Goal: Information Seeking & Learning: Check status

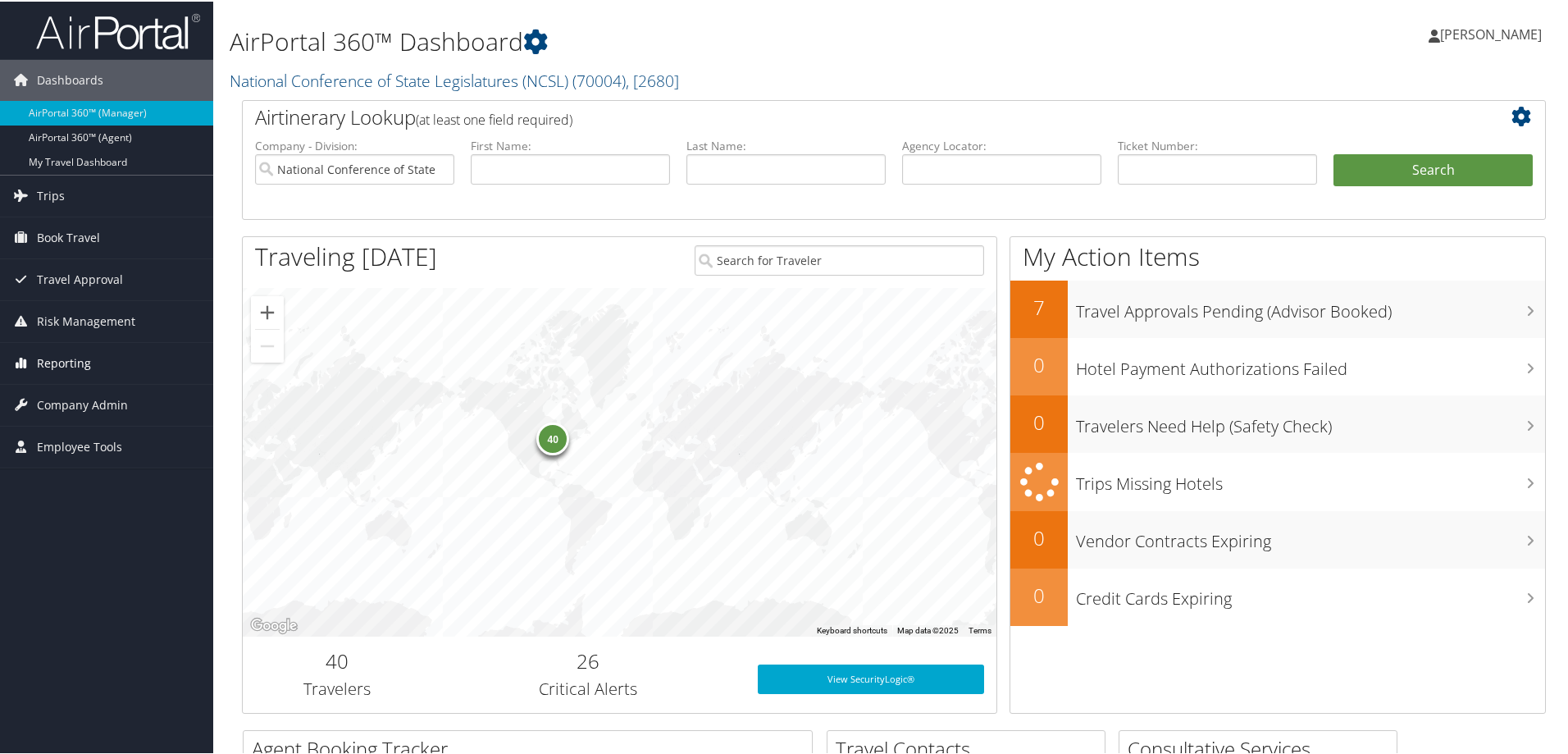
click at [63, 357] on span "Reporting" at bounding box center [63, 362] width 54 height 41
click at [63, 397] on link "Unused Tickets" at bounding box center [106, 394] width 213 height 25
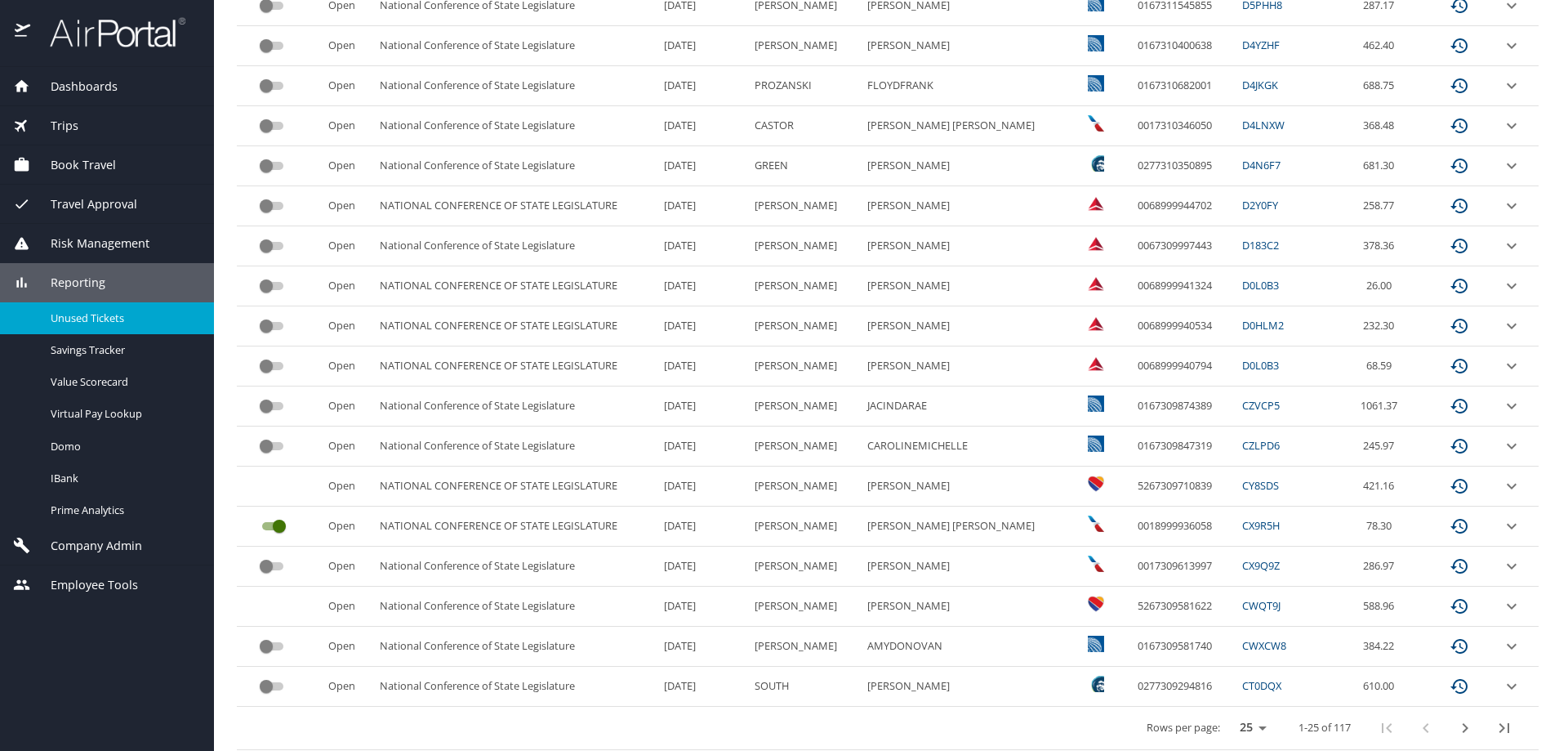
scroll to position [678, 0]
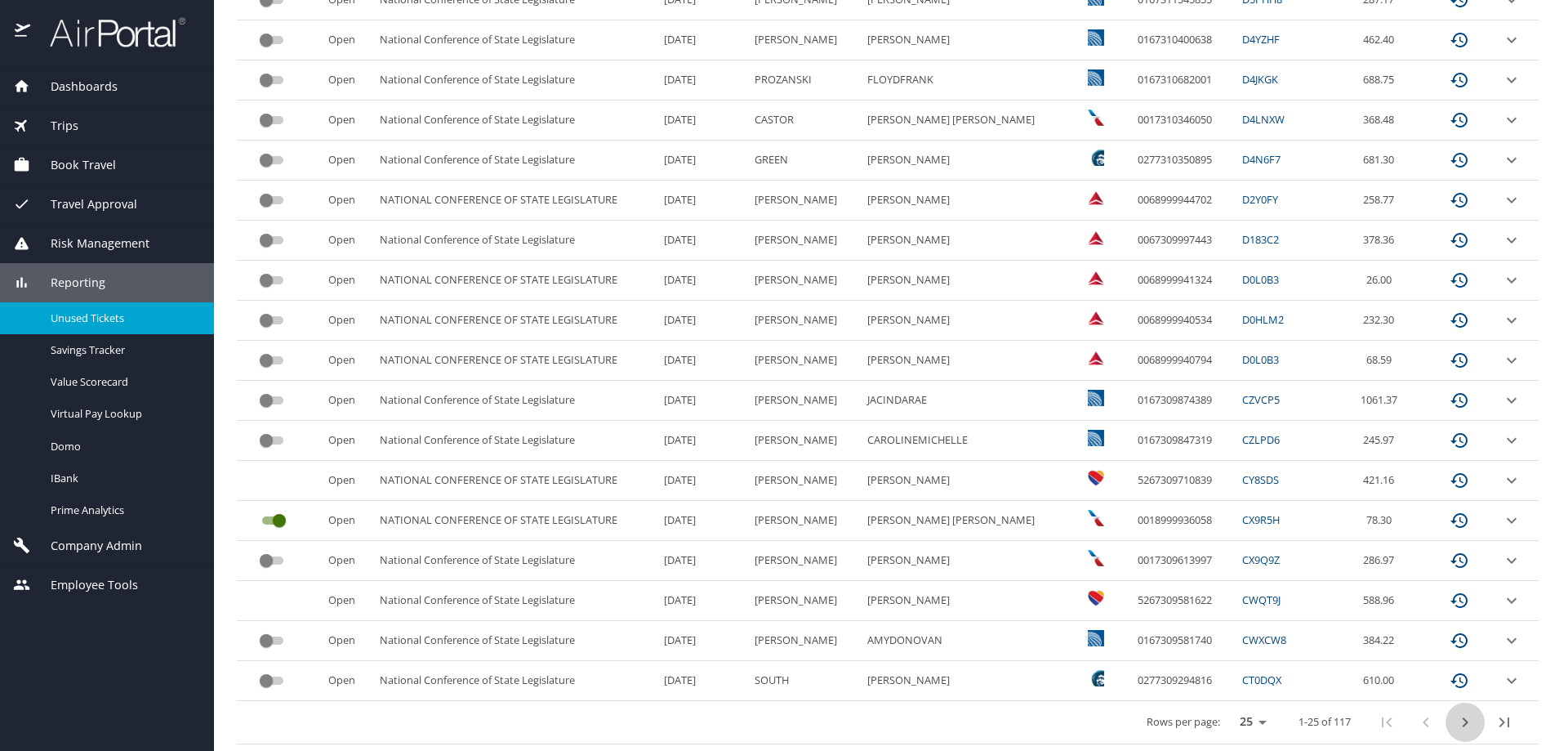
click at [1455, 725] on icon "next page" at bounding box center [1464, 722] width 20 height 20
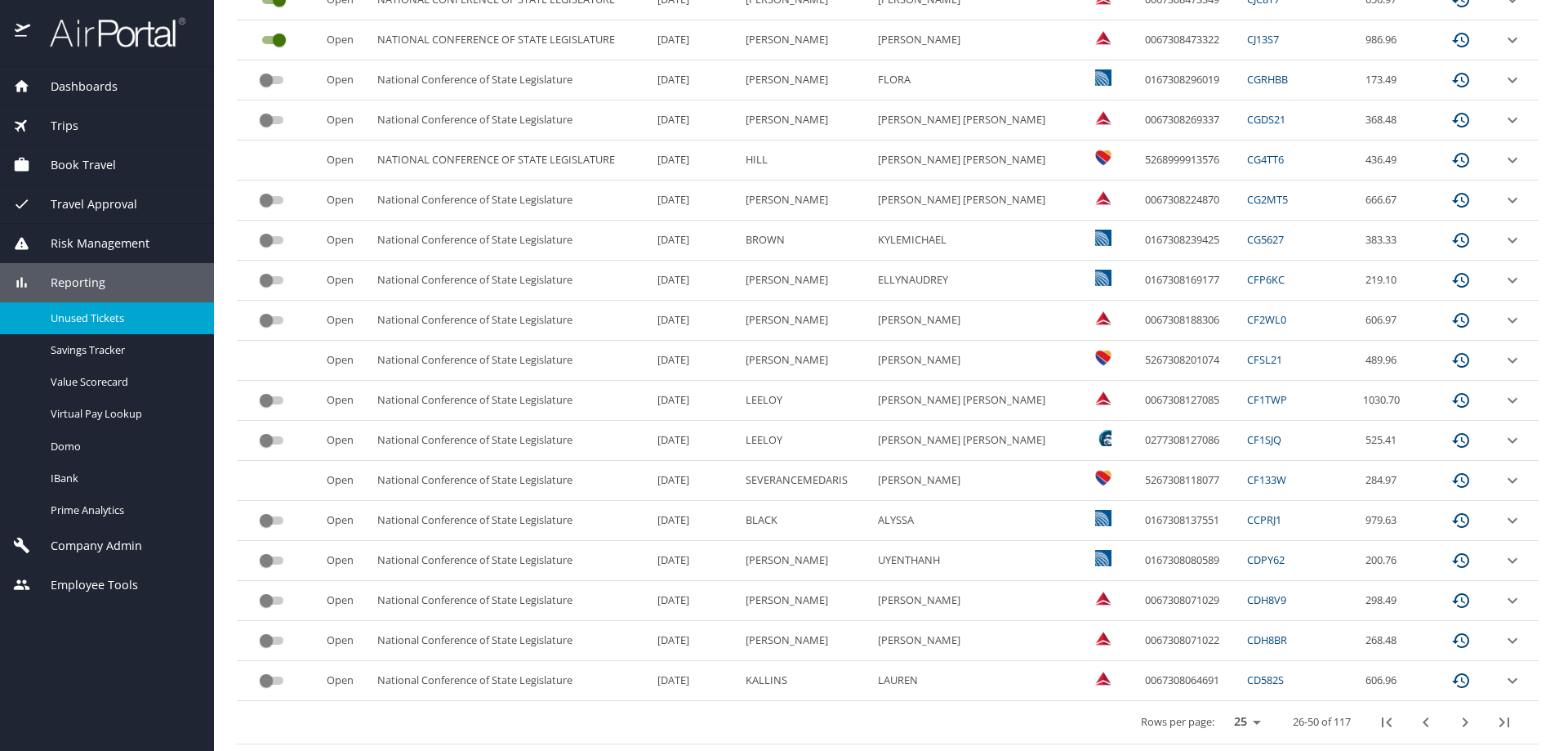
click at [1455, 719] on icon "next page" at bounding box center [1464, 722] width 20 height 20
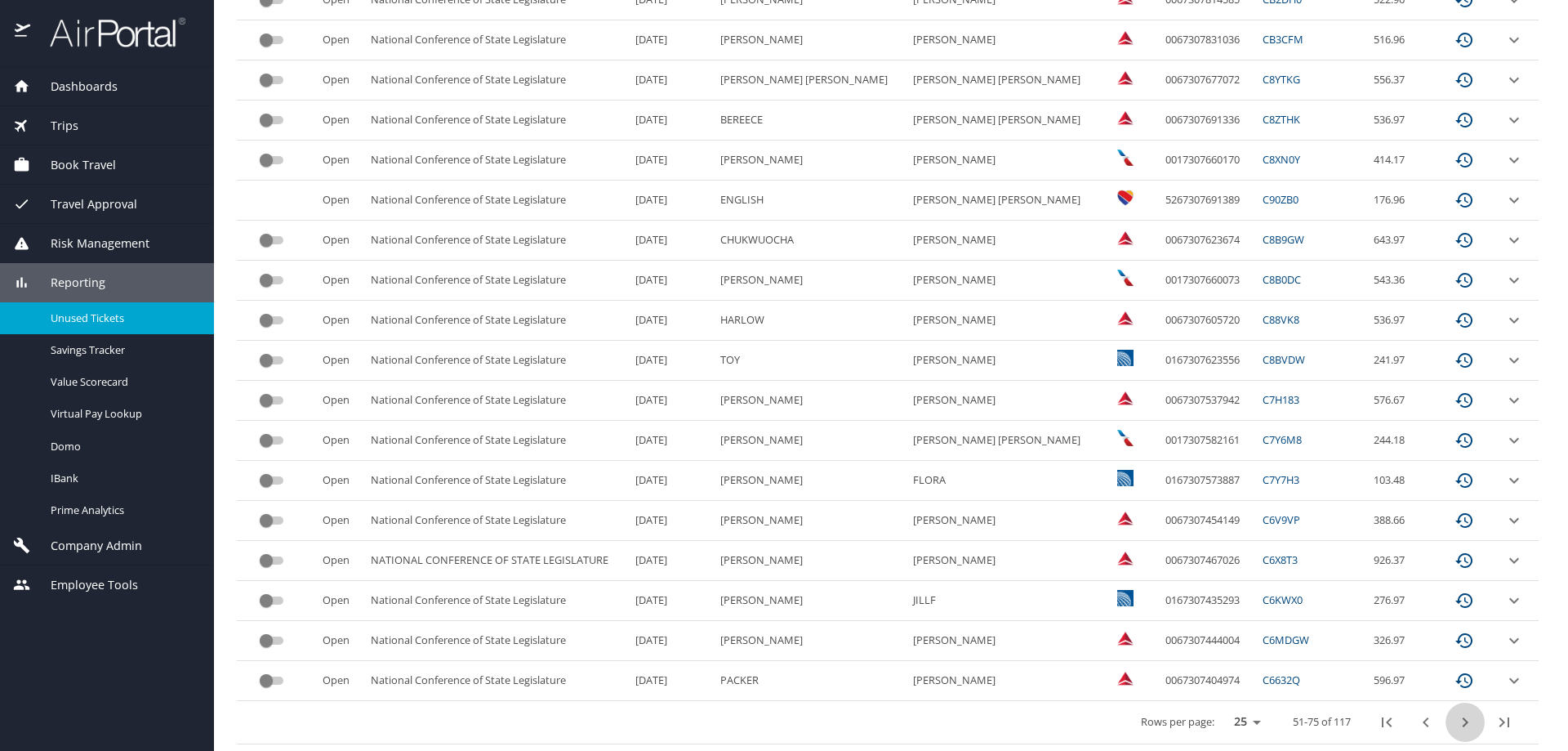
click at [1455, 719] on icon "next page" at bounding box center [1464, 722] width 20 height 20
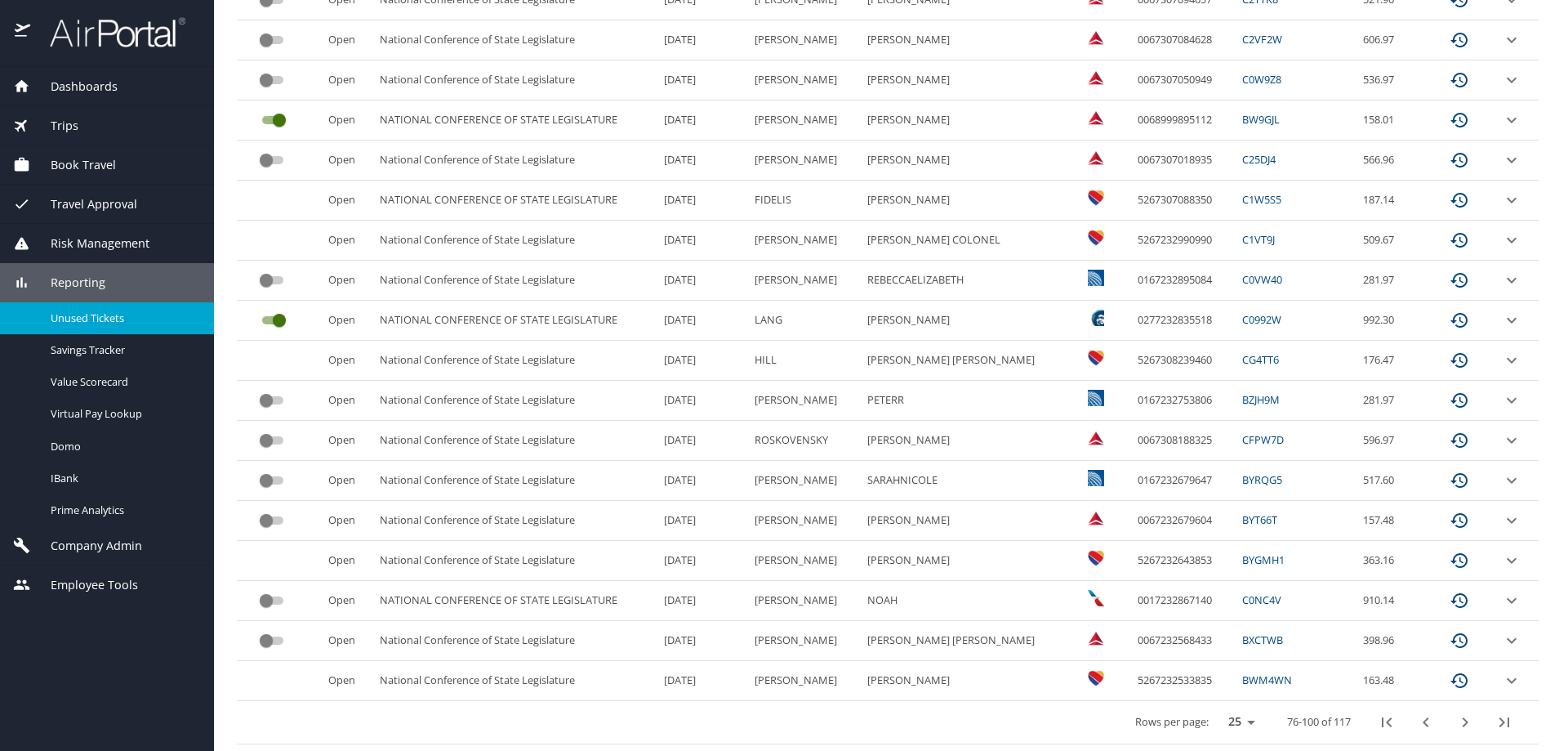
click at [1455, 721] on icon "next page" at bounding box center [1464, 722] width 20 height 20
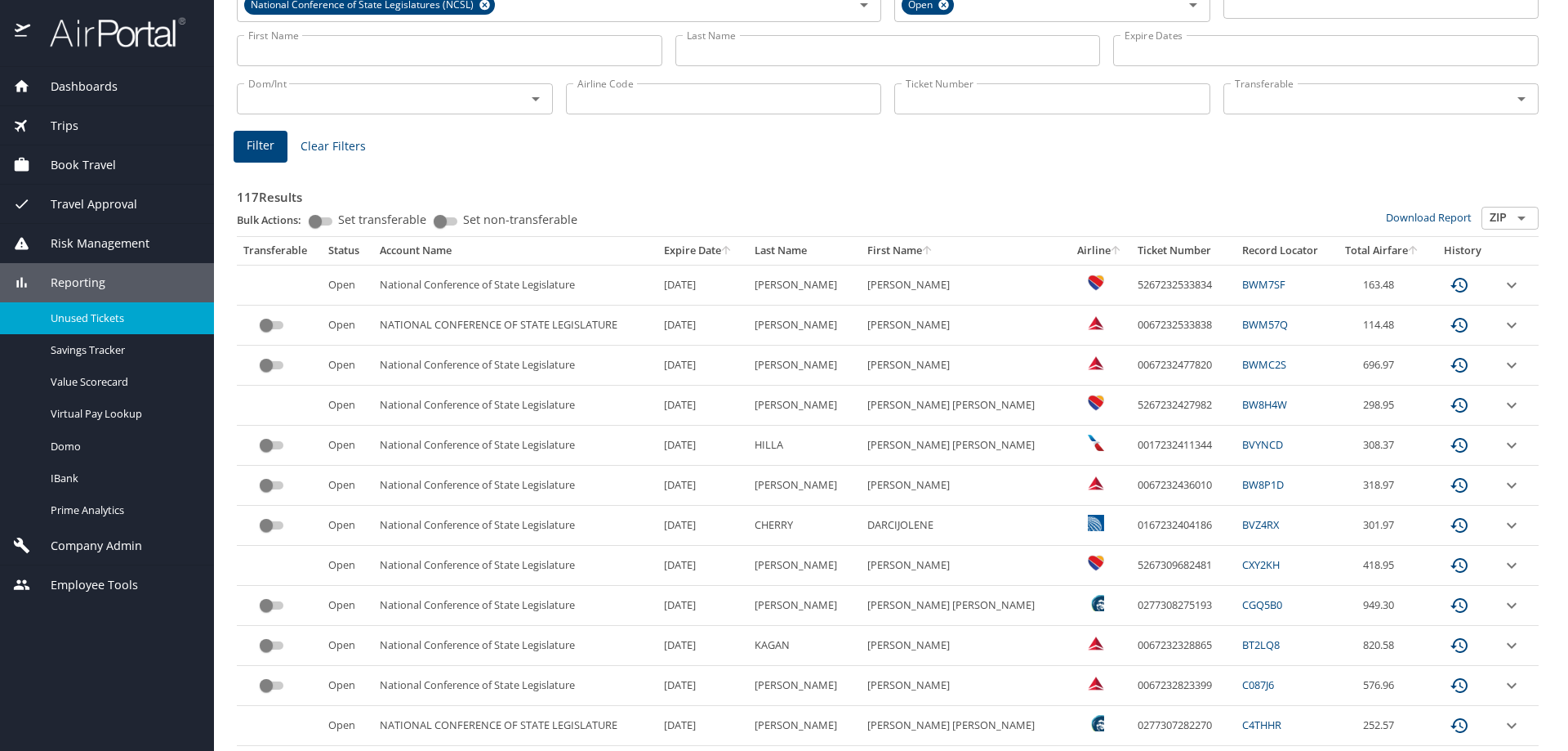
scroll to position [358, 0]
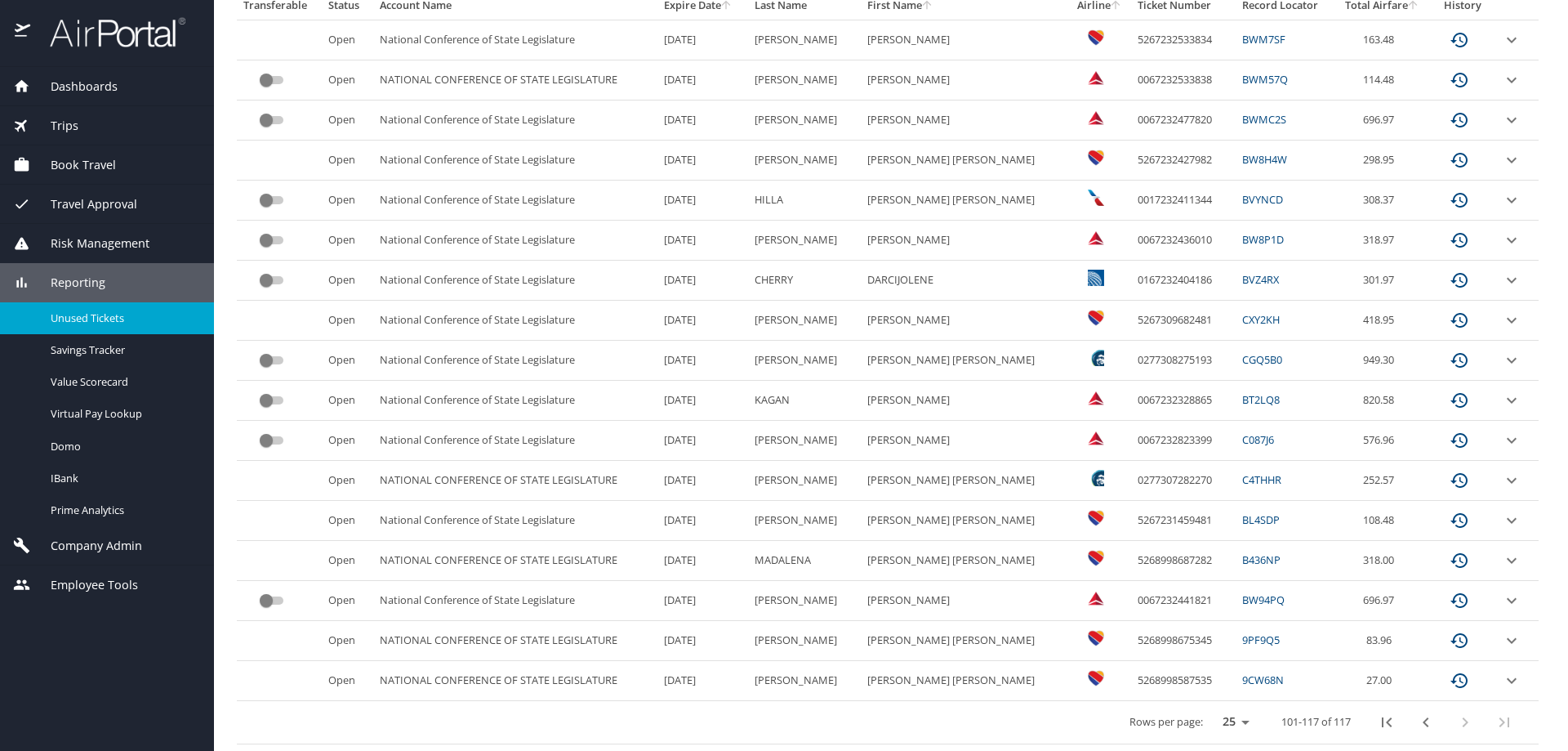
click at [1377, 728] on icon "first page" at bounding box center [1386, 722] width 20 height 20
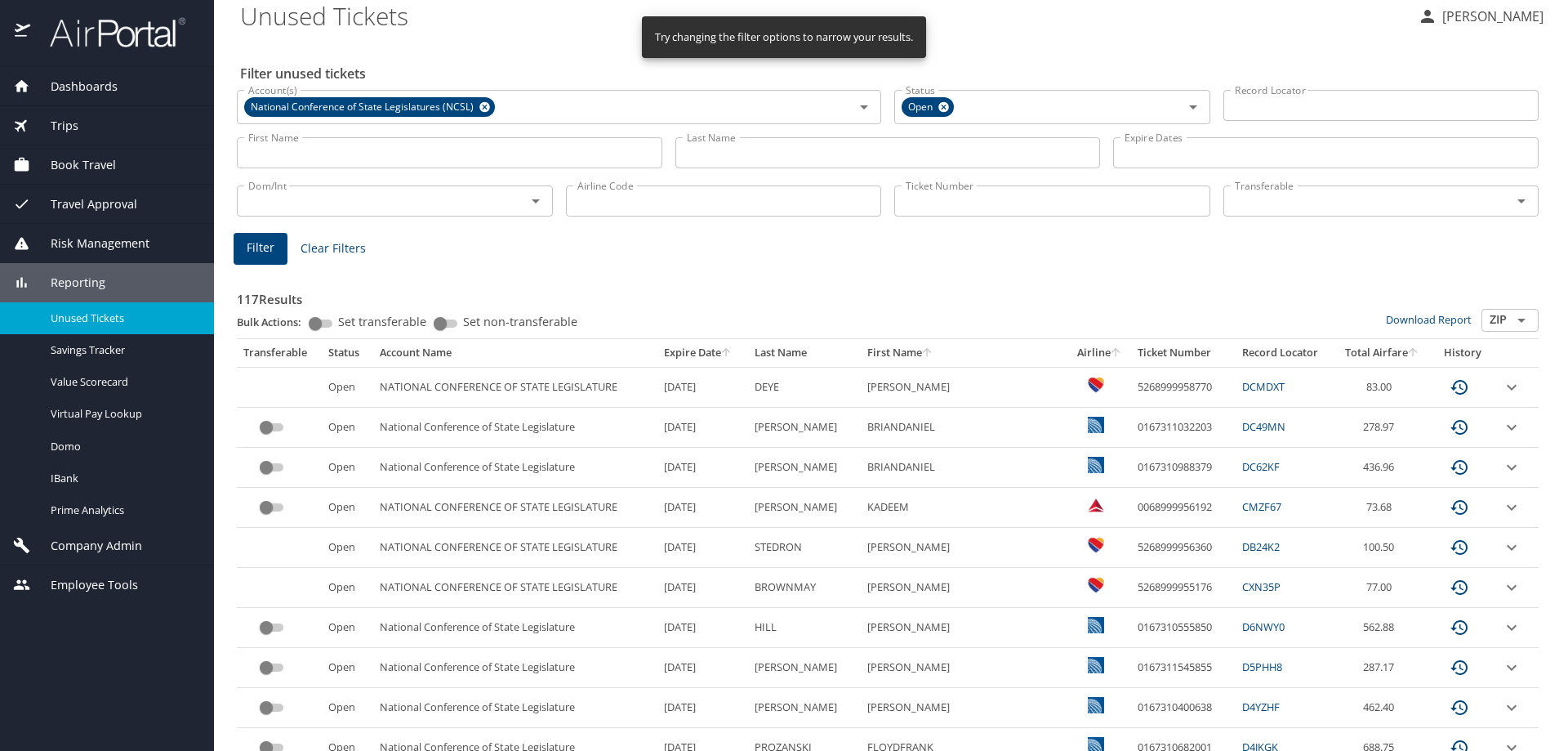
scroll to position [0, 0]
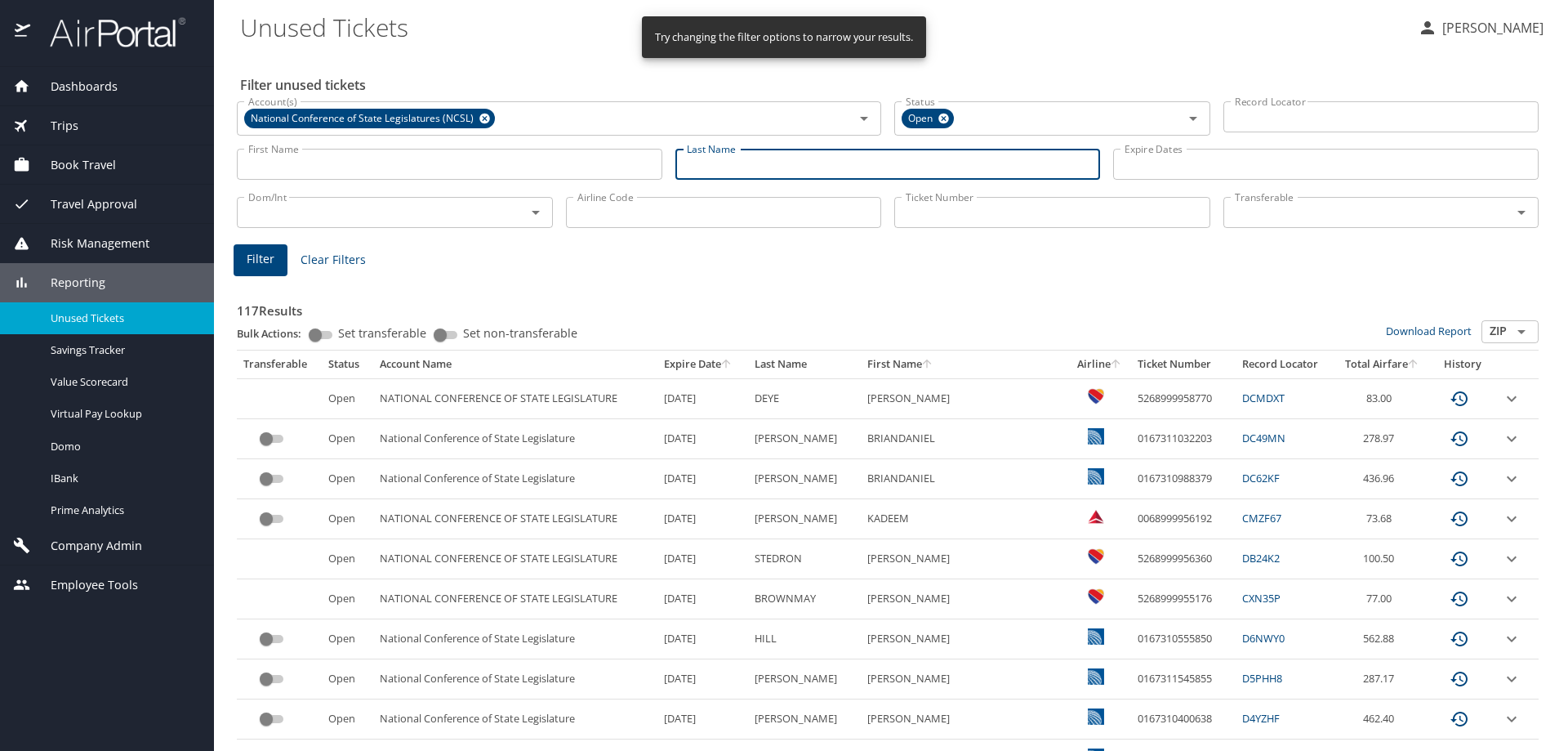
click at [773, 166] on input "Last Name" at bounding box center [887, 164] width 426 height 31
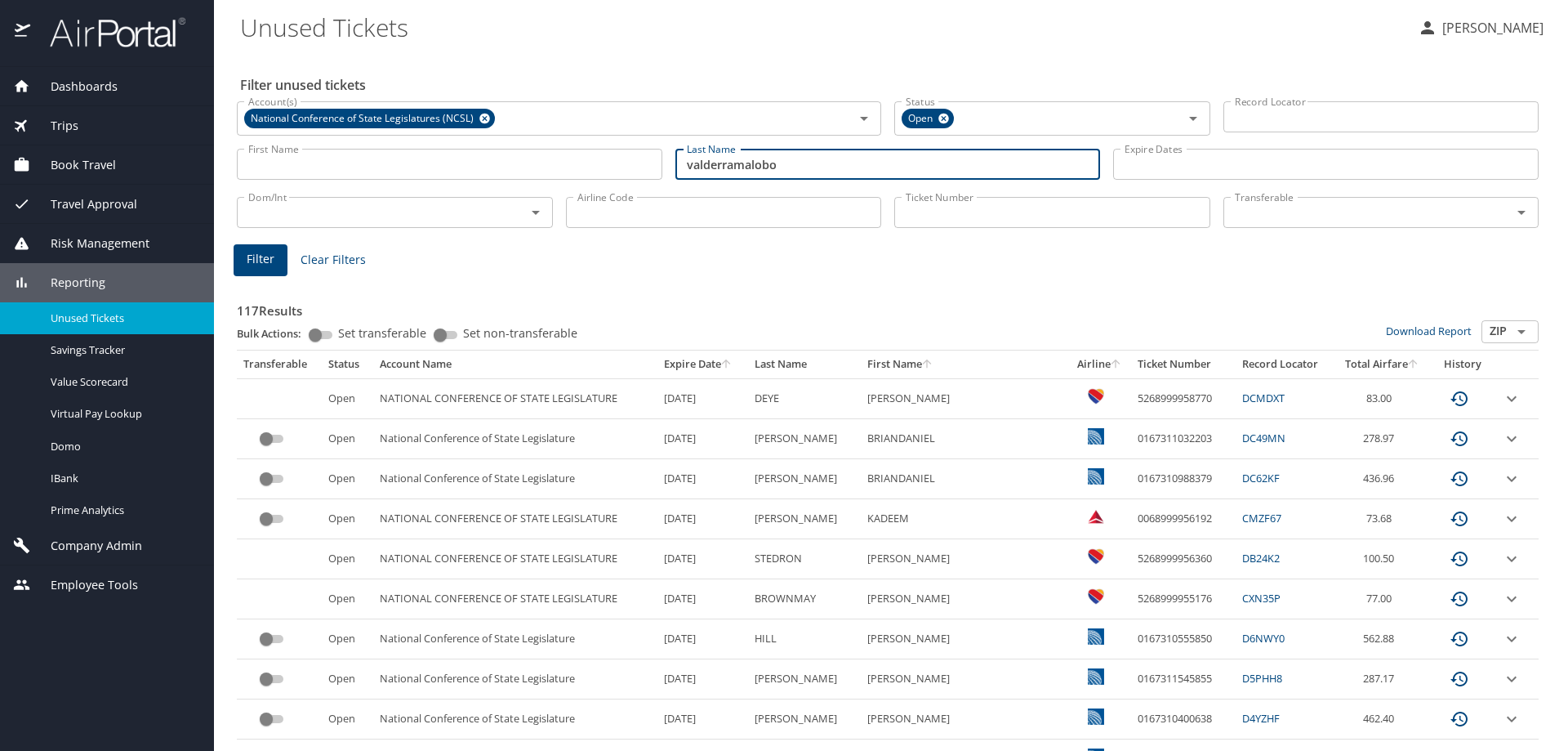
click at [249, 261] on span "Filter" at bounding box center [260, 259] width 28 height 20
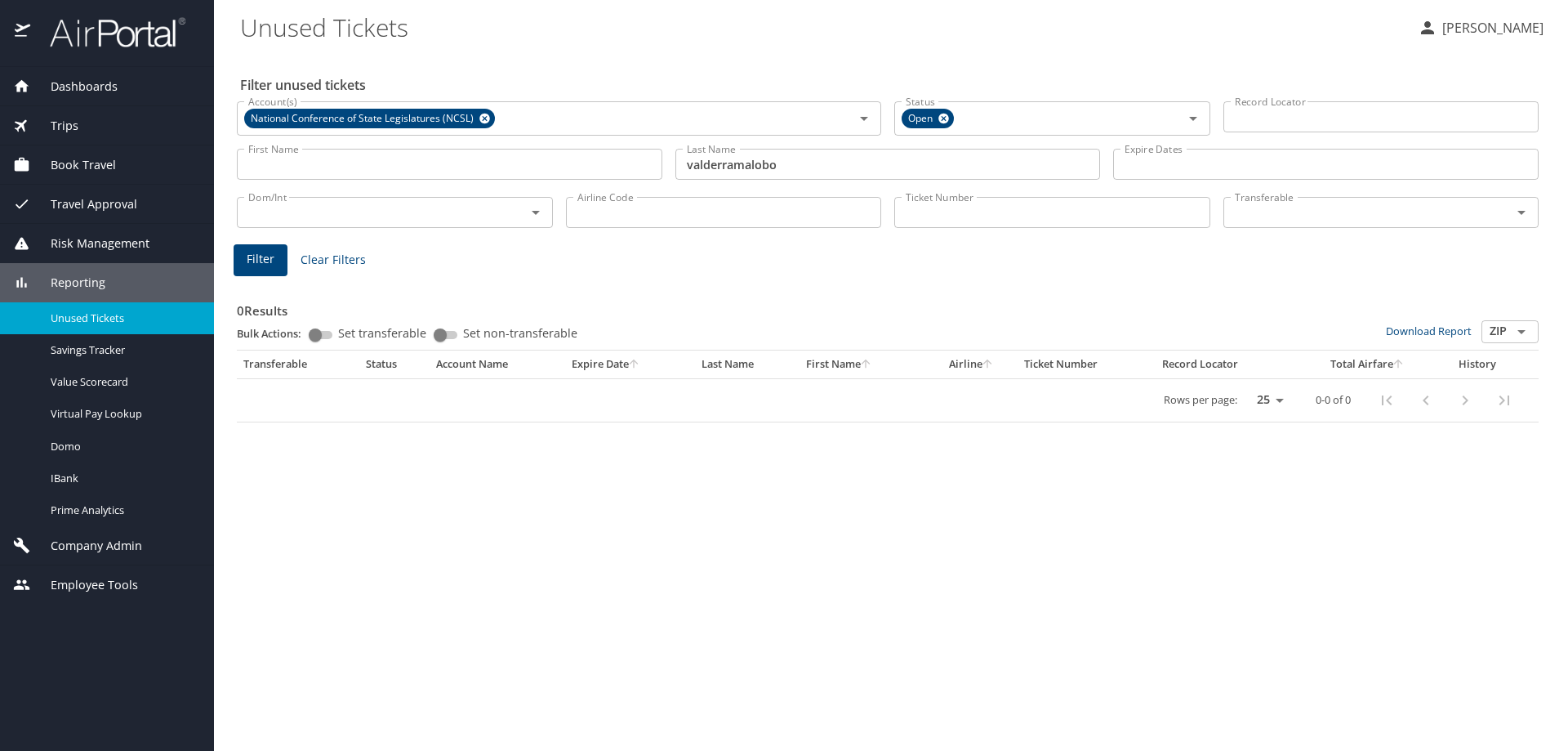
click at [792, 162] on input "valderramalobo" at bounding box center [887, 164] width 426 height 31
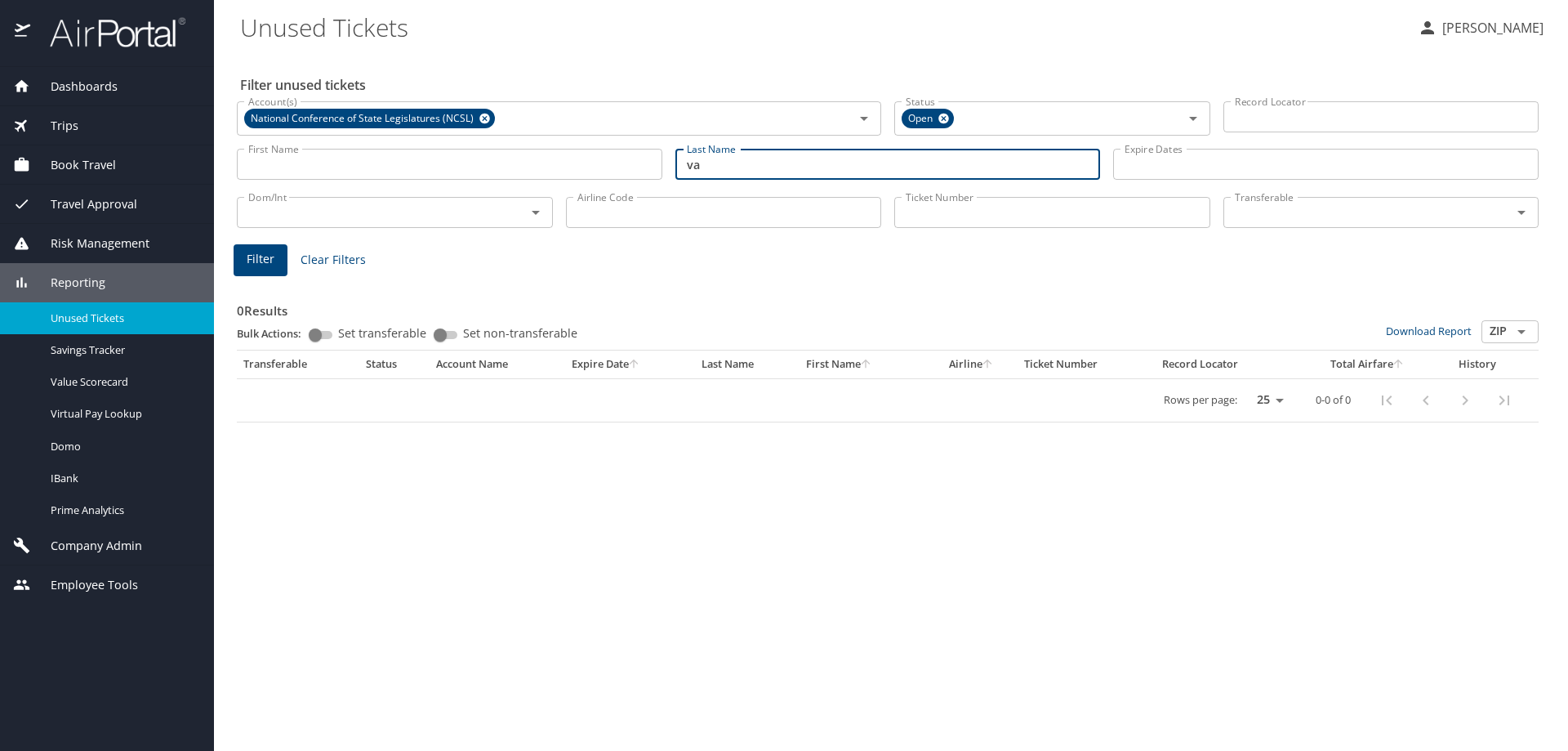
type input "v"
click at [943, 218] on input "Ticket Number" at bounding box center [1052, 212] width 316 height 31
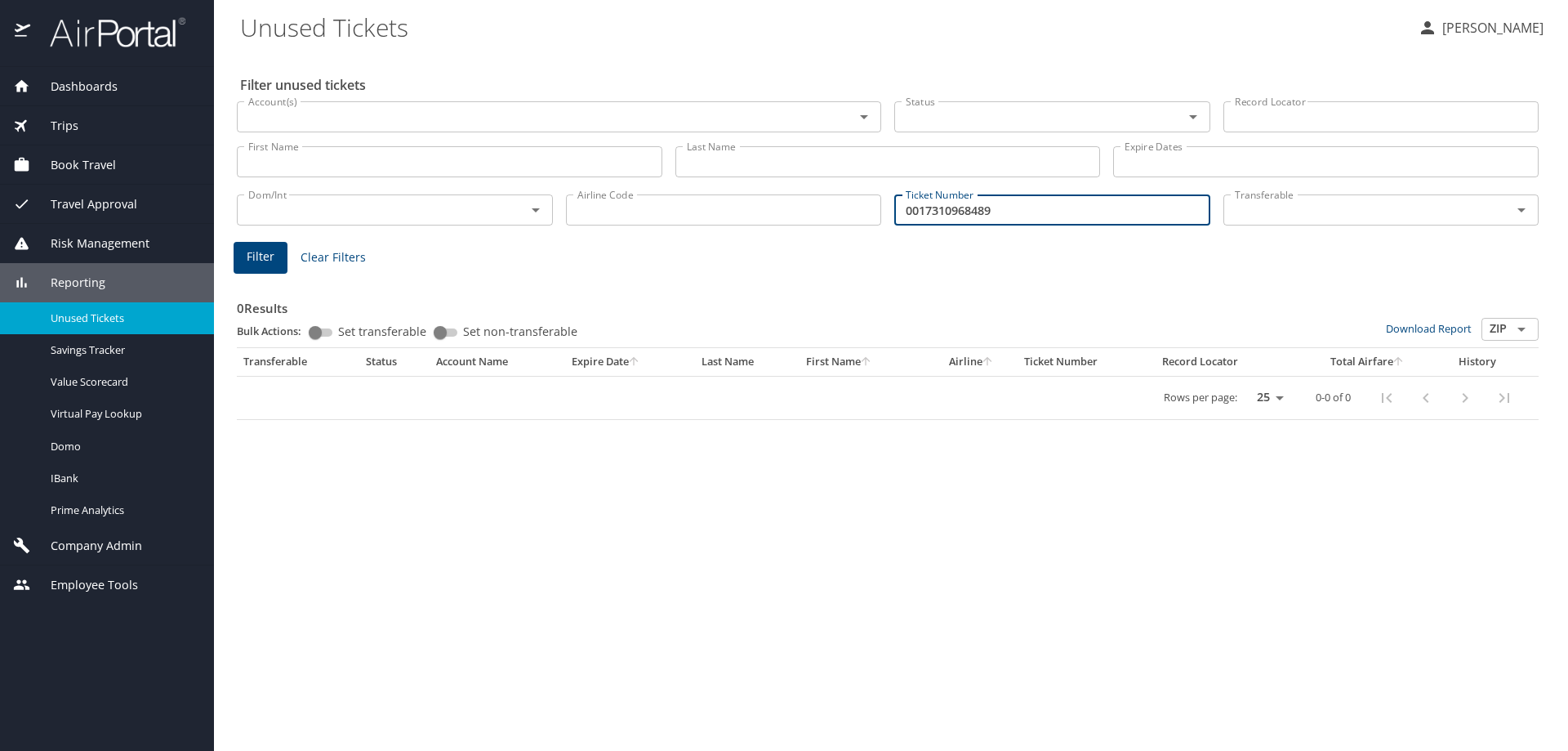
type input "0017310968489"
click at [269, 260] on span "Filter" at bounding box center [260, 257] width 28 height 20
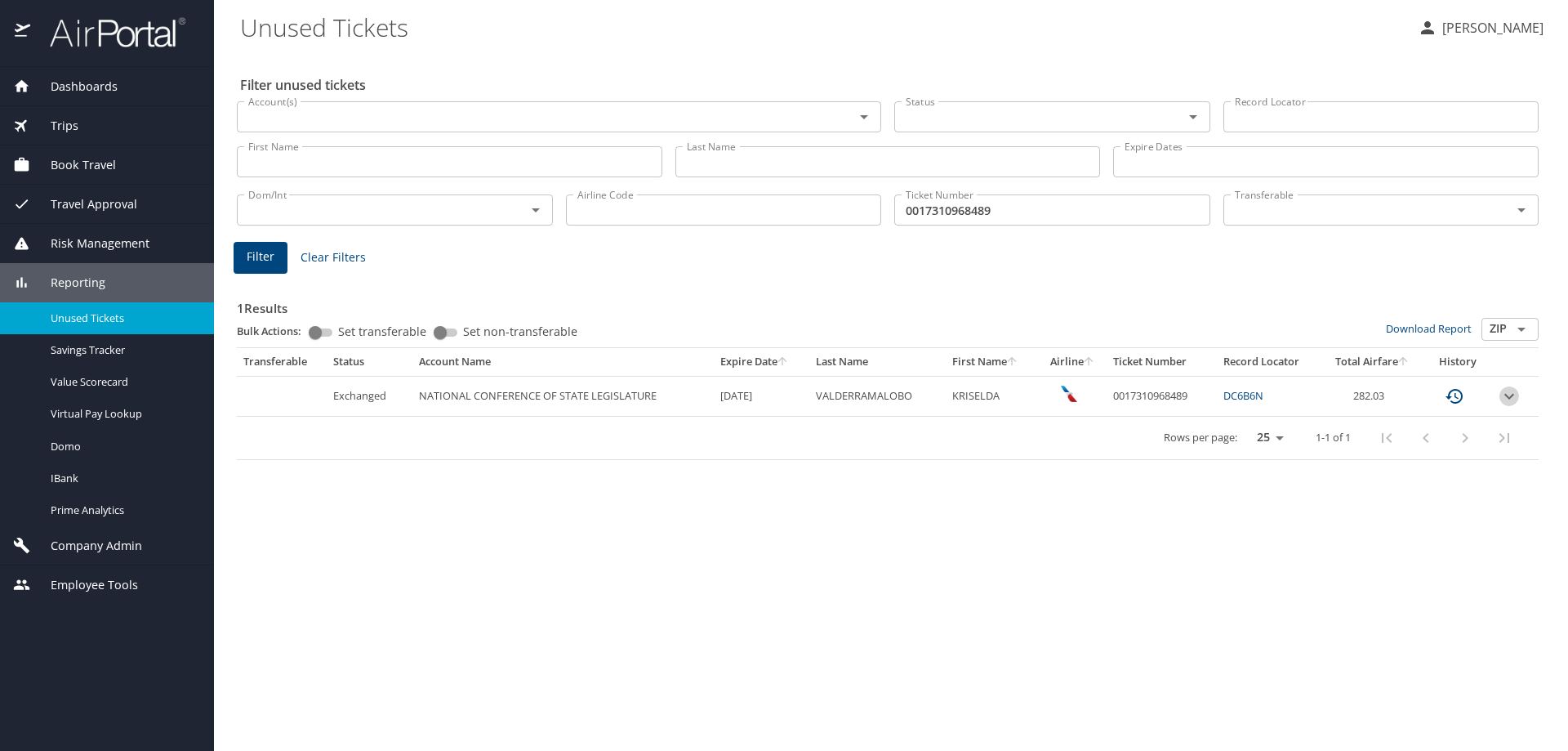
click at [1511, 398] on icon "expand row" at bounding box center [1508, 395] width 9 height 6
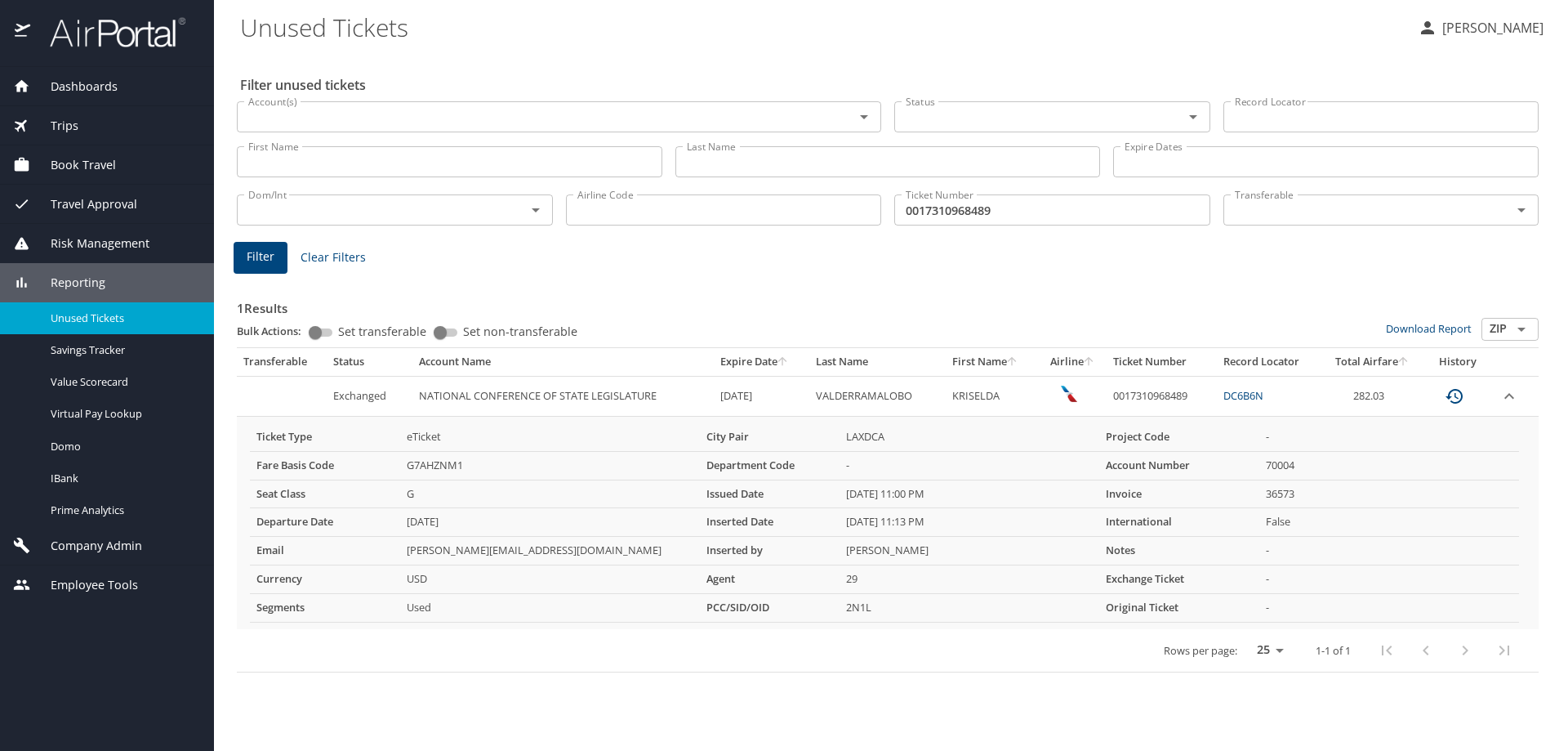
click at [105, 92] on span "Dashboards" at bounding box center [73, 86] width 87 height 18
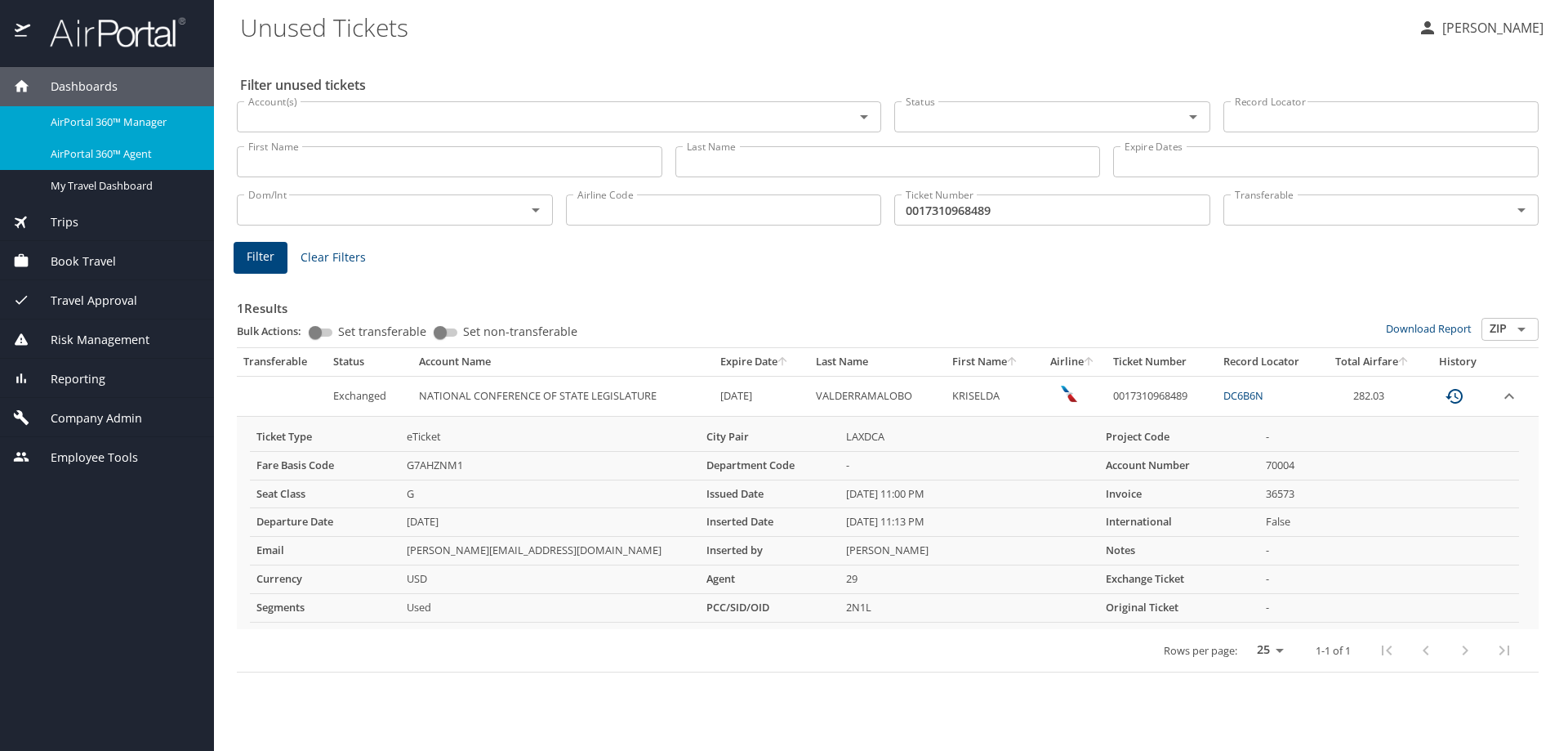
click at [112, 153] on span "AirPortal 360™ Agent" at bounding box center [122, 154] width 143 height 15
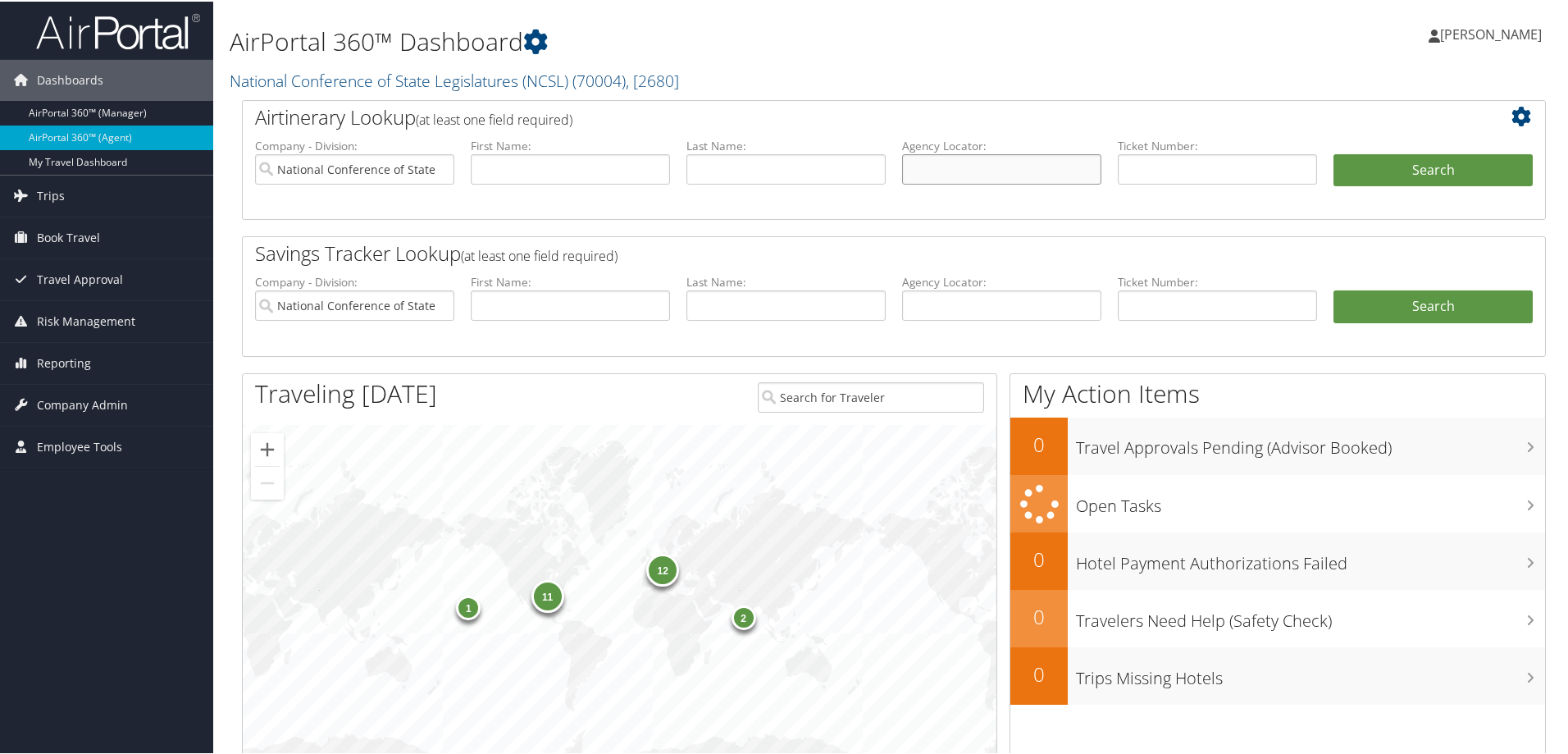
click at [931, 165] on input "text" at bounding box center [1002, 167] width 200 height 30
type input "dhq72m"
click at [1409, 177] on button "Search" at bounding box center [1433, 169] width 200 height 33
